Goal: Check status: Check status

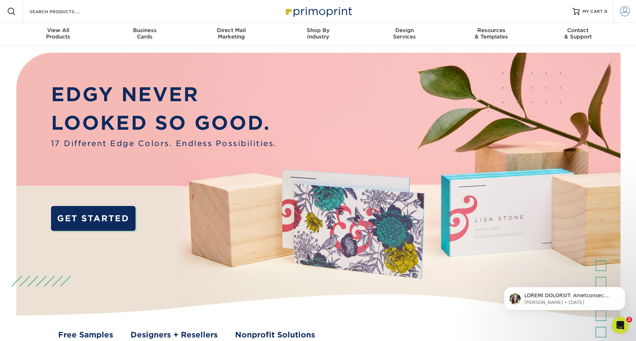
click at [620, 15] on span at bounding box center [625, 11] width 10 height 10
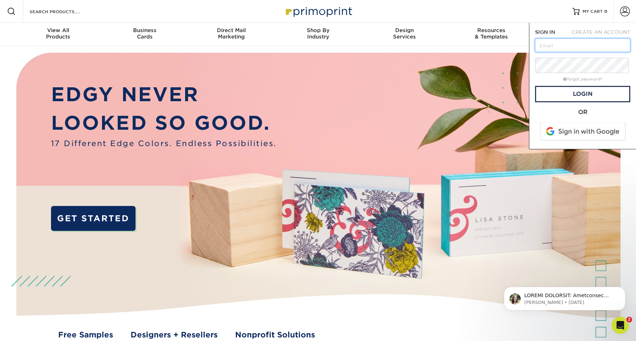
click at [574, 52] on input "text" at bounding box center [582, 46] width 95 height 14
click at [576, 141] on span at bounding box center [583, 131] width 91 height 19
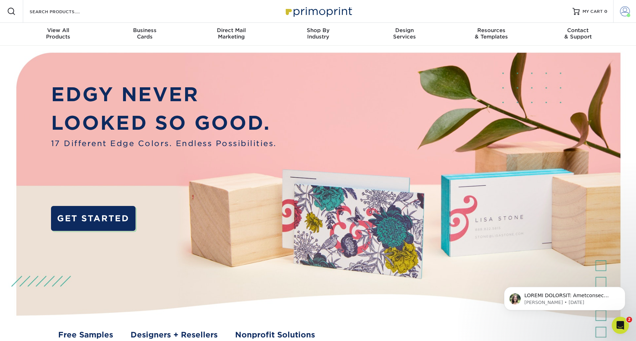
click at [623, 13] on span at bounding box center [625, 11] width 10 height 10
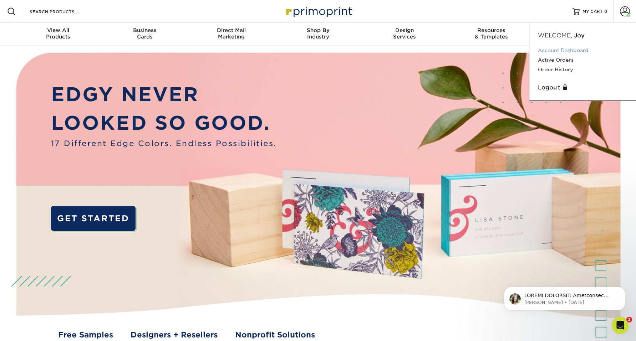
click at [560, 55] on link "Account Dashboard" at bounding box center [582, 51] width 89 height 10
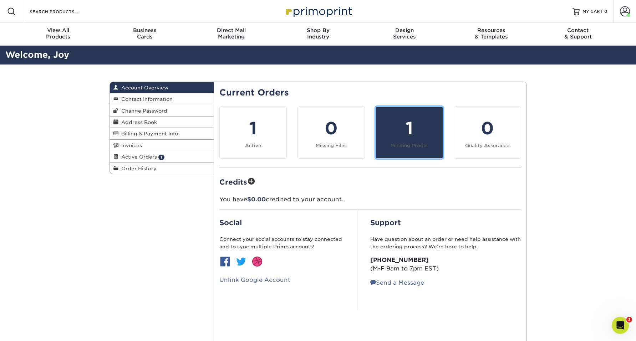
click at [412, 141] on div "1" at bounding box center [409, 129] width 58 height 26
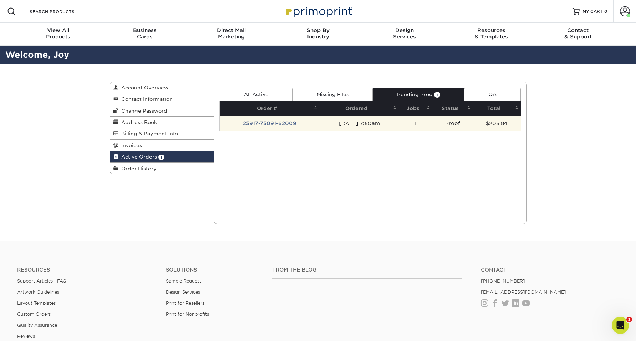
click at [268, 131] on td "25917-75091-62009" at bounding box center [270, 123] width 100 height 15
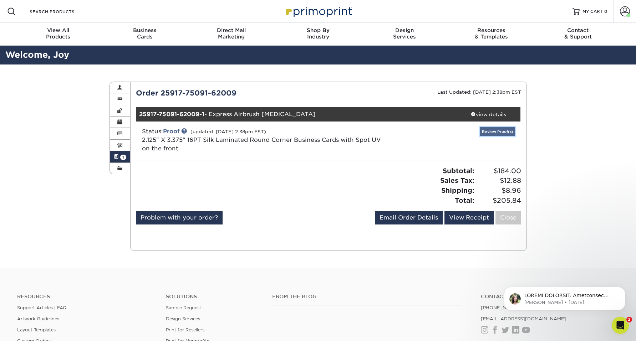
click at [491, 136] on link "Review Proof(s)" at bounding box center [497, 131] width 35 height 9
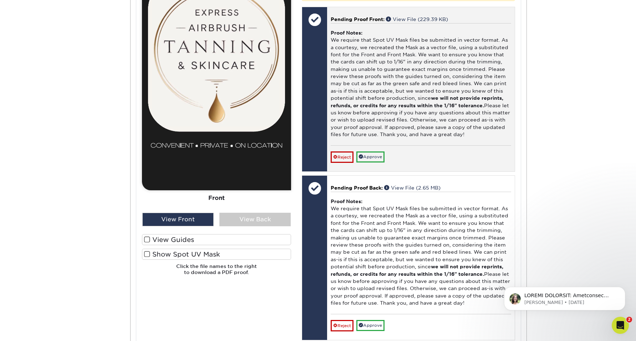
scroll to position [368, 0]
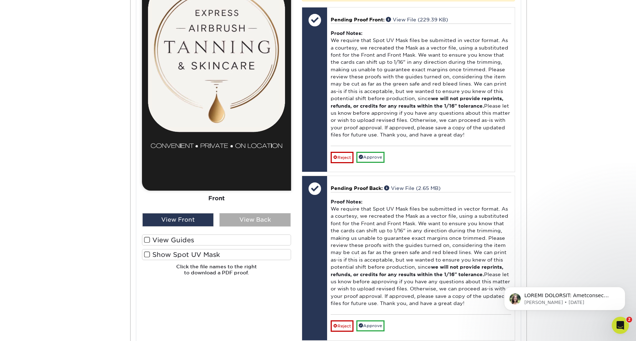
click at [260, 227] on div "View Back" at bounding box center [254, 220] width 71 height 14
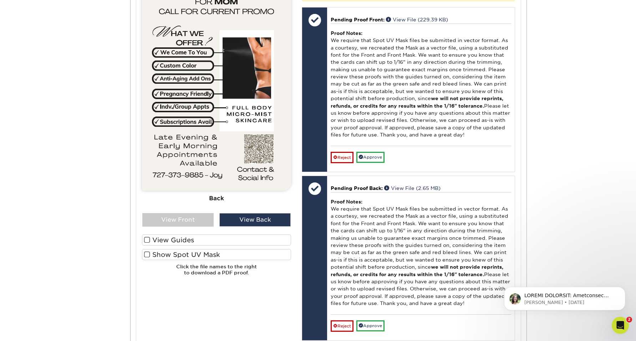
click at [148, 258] on span at bounding box center [147, 254] width 6 height 7
click at [0, 0] on input "Show Spot UV Mask" at bounding box center [0, 0] width 0 height 0
click at [172, 227] on div "View Front" at bounding box center [177, 220] width 71 height 14
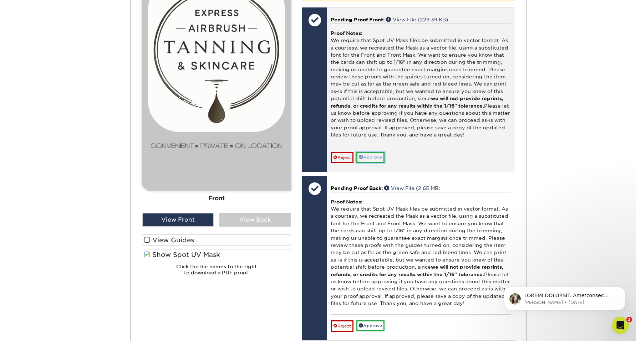
click at [380, 163] on link "Approve" at bounding box center [370, 157] width 28 height 11
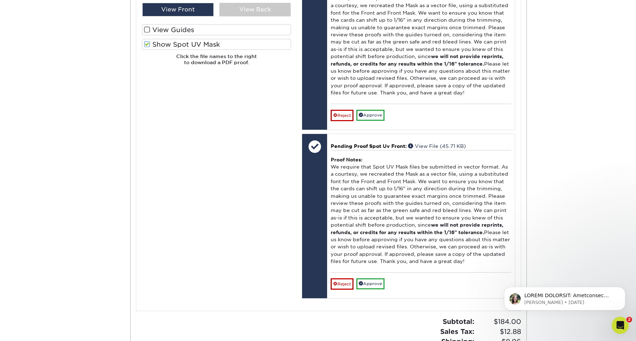
scroll to position [579, 0]
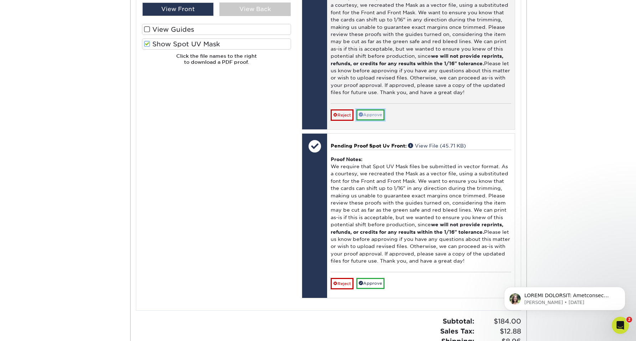
click at [376, 120] on link "Approve" at bounding box center [370, 114] width 28 height 11
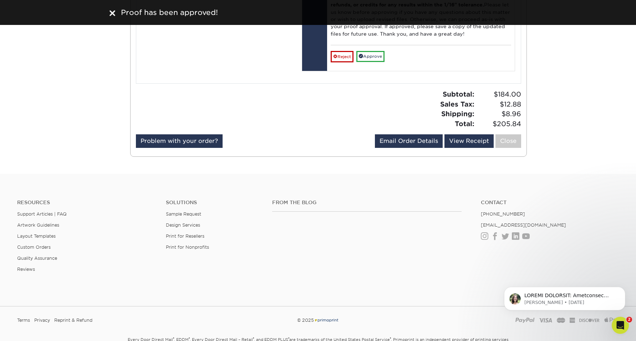
scroll to position [802, 0]
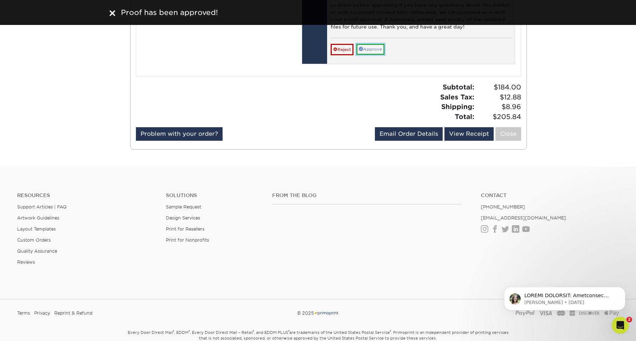
click at [380, 55] on link "Approve" at bounding box center [370, 49] width 28 height 11
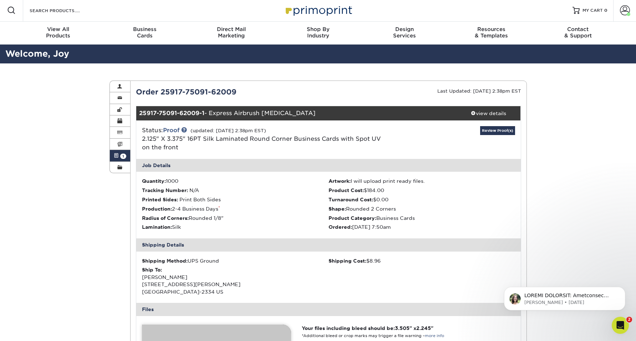
scroll to position [0, 0]
